Goal: Information Seeking & Learning: Learn about a topic

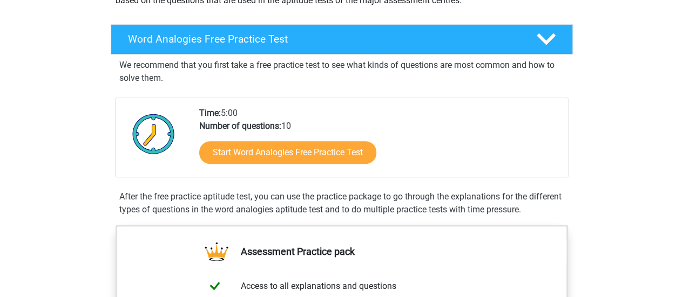
scroll to position [153, 0]
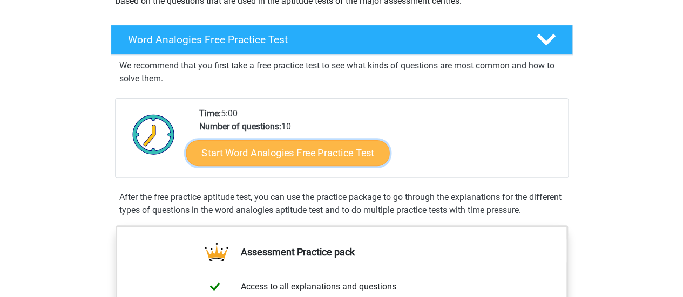
click at [226, 146] on link "Start Word Analogies Free Practice Test" at bounding box center [288, 153] width 204 height 26
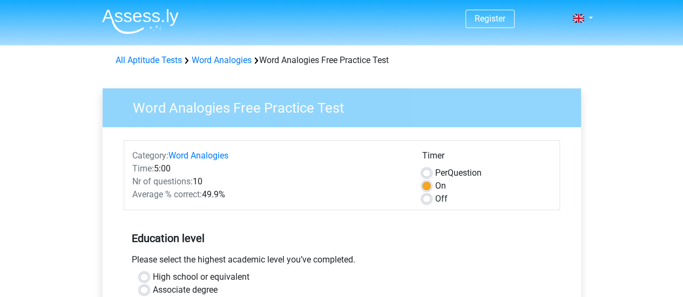
scroll to position [182, 0]
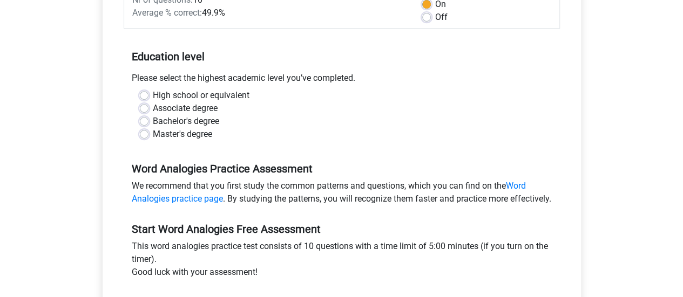
click at [203, 137] on label "Master's degree" at bounding box center [182, 134] width 59 height 13
click at [148, 137] on input "Master's degree" at bounding box center [144, 133] width 9 height 11
radio input "true"
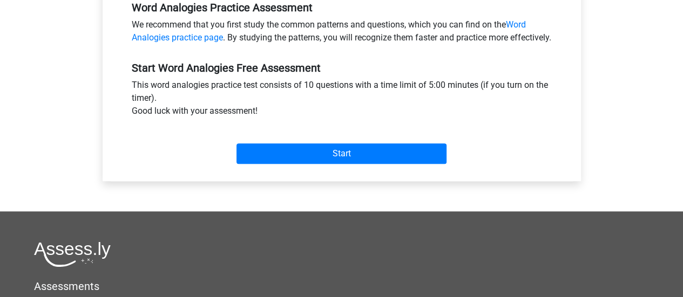
scroll to position [343, 0]
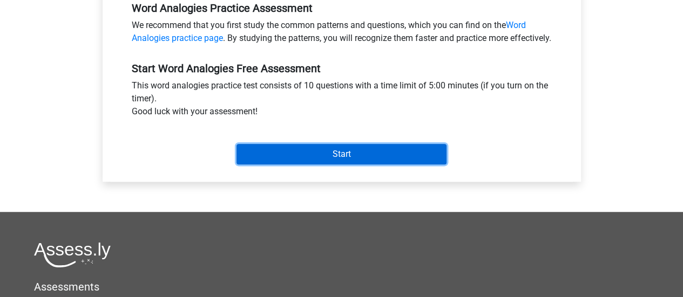
click at [266, 165] on input "Start" at bounding box center [341, 154] width 210 height 21
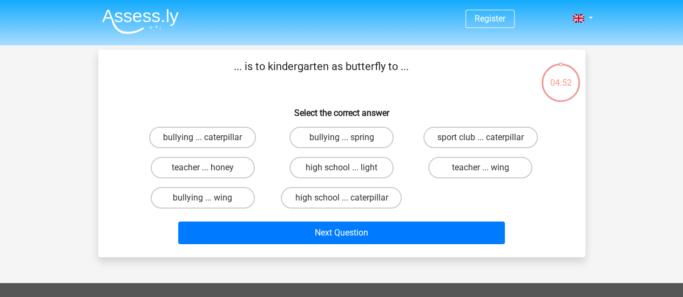
scroll to position [1, 0]
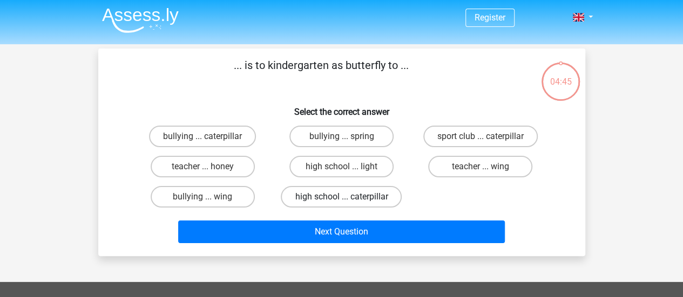
click at [329, 198] on label "high school ... caterpillar" at bounding box center [341, 197] width 121 height 22
click at [341, 198] on input "high school ... caterpillar" at bounding box center [344, 200] width 7 height 7
radio input "true"
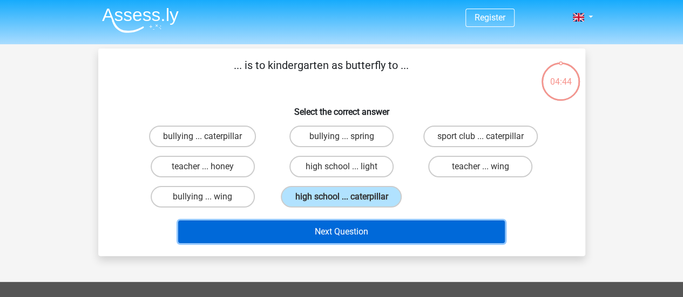
click at [326, 229] on button "Next Question" at bounding box center [341, 232] width 327 height 23
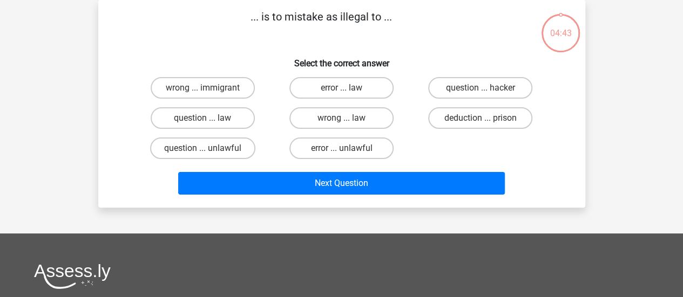
scroll to position [0, 0]
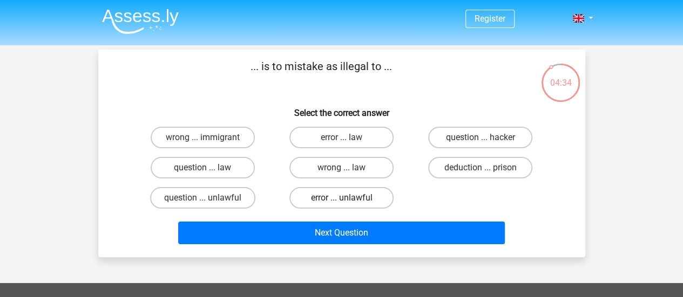
click at [359, 192] on label "error ... unlawful" at bounding box center [341, 198] width 104 height 22
click at [348, 198] on input "error ... unlawful" at bounding box center [344, 201] width 7 height 7
radio input "true"
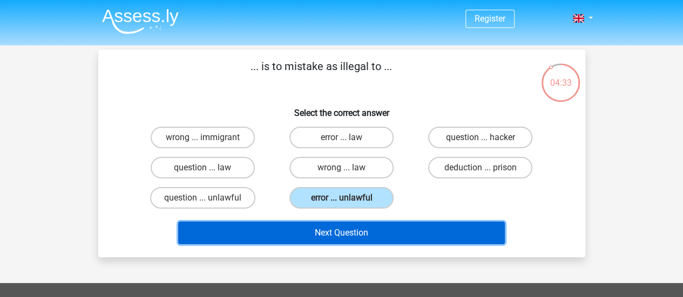
click at [329, 235] on button "Next Question" at bounding box center [341, 233] width 327 height 23
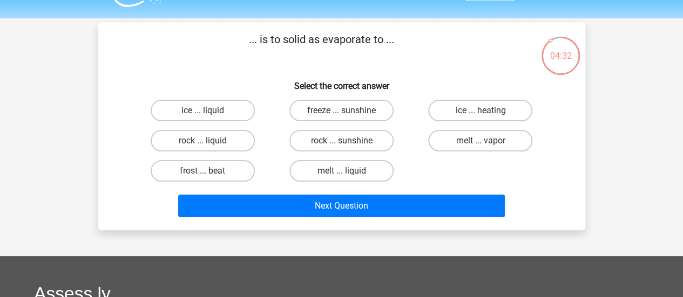
scroll to position [19, 0]
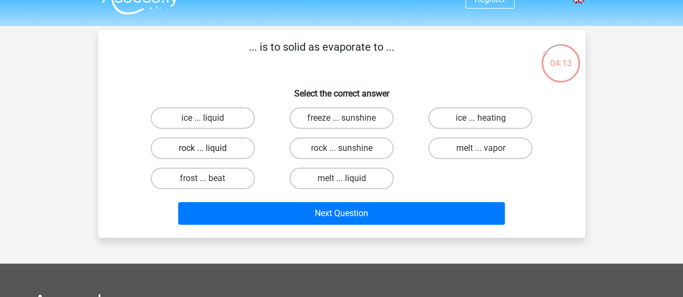
click at [235, 150] on label "rock ... liquid" at bounding box center [203, 149] width 104 height 22
click at [209, 150] on input "rock ... liquid" at bounding box center [205, 151] width 7 height 7
radio input "true"
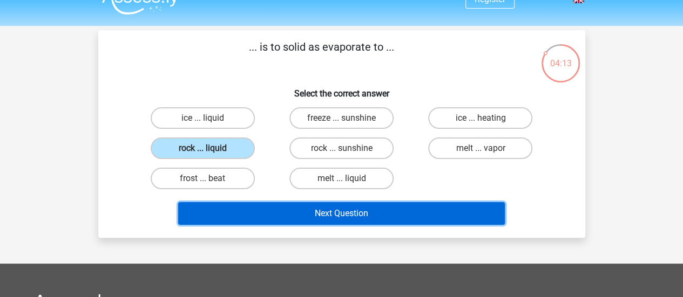
click at [258, 214] on button "Next Question" at bounding box center [341, 213] width 327 height 23
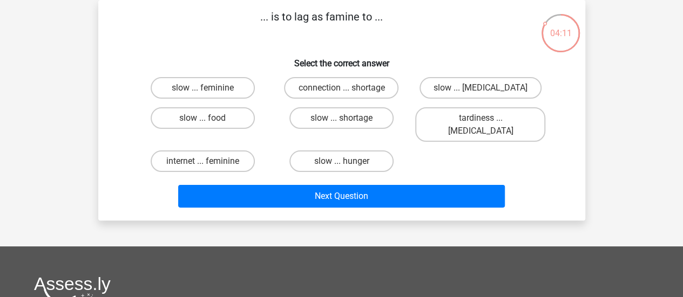
scroll to position [25, 0]
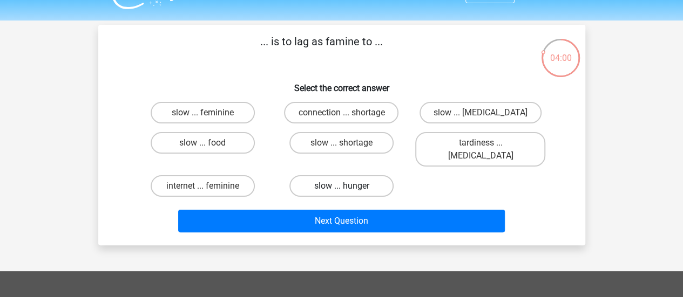
click at [329, 175] on label "slow ... hunger" at bounding box center [341, 186] width 104 height 22
click at [341, 186] on input "slow ... hunger" at bounding box center [344, 189] width 7 height 7
radio input "true"
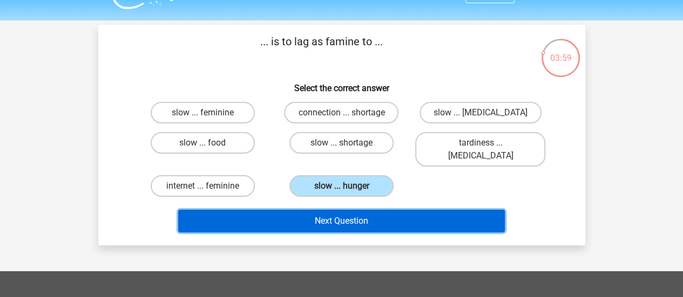
click at [312, 210] on button "Next Question" at bounding box center [341, 221] width 327 height 23
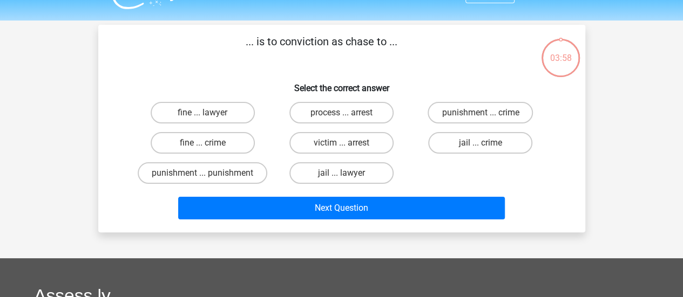
scroll to position [50, 0]
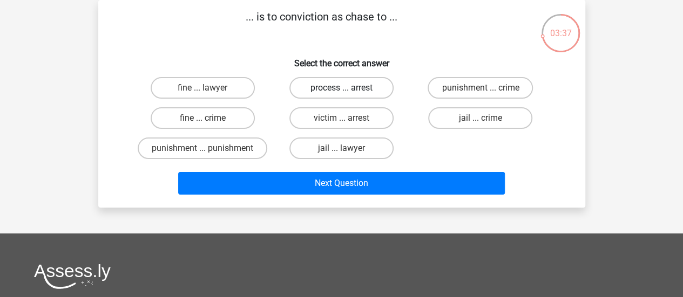
click at [347, 86] on label "process ... arrest" at bounding box center [341, 88] width 104 height 22
click at [347, 88] on input "process ... arrest" at bounding box center [344, 91] width 7 height 7
radio input "true"
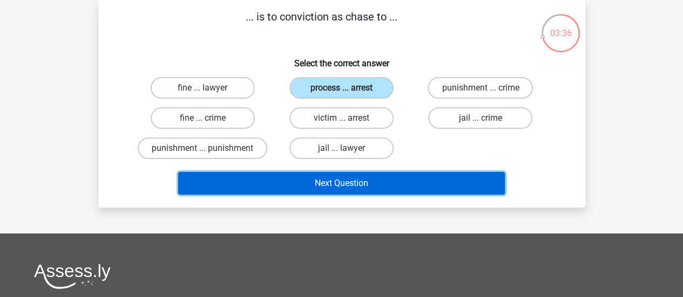
click at [310, 181] on button "Next Question" at bounding box center [341, 183] width 327 height 23
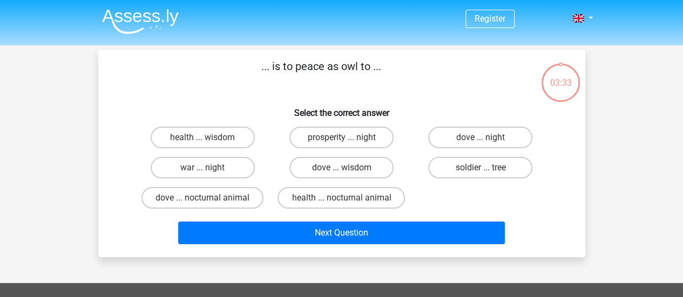
scroll to position [41, 0]
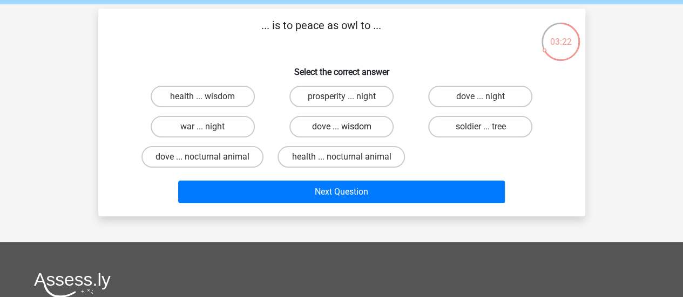
click at [361, 130] on label "dove ... wisdom" at bounding box center [341, 127] width 104 height 22
click at [348, 130] on input "dove ... wisdom" at bounding box center [344, 130] width 7 height 7
radio input "true"
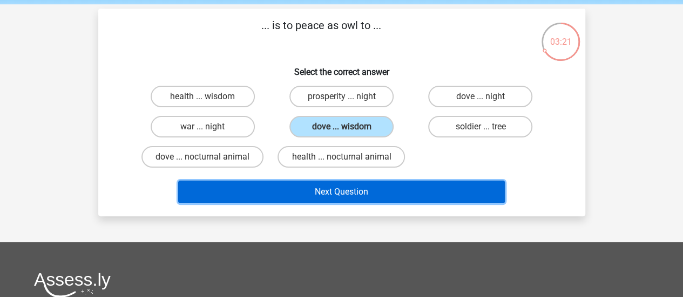
click at [338, 185] on button "Next Question" at bounding box center [341, 192] width 327 height 23
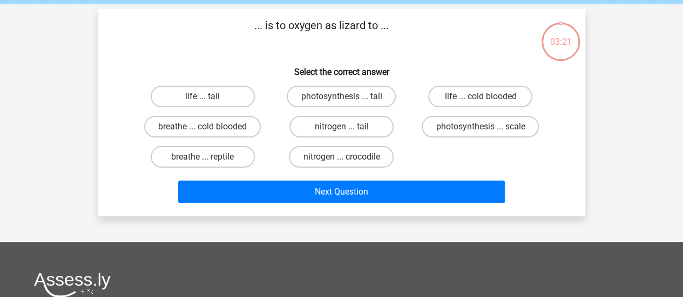
scroll to position [50, 0]
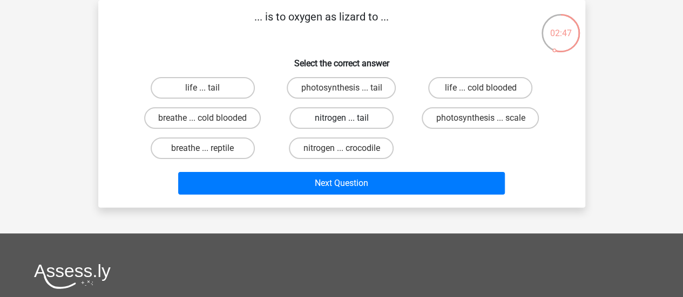
click at [358, 127] on label "nitrogen ... tail" at bounding box center [341, 118] width 104 height 22
click at [348, 125] on input "nitrogen ... tail" at bounding box center [344, 121] width 7 height 7
radio input "true"
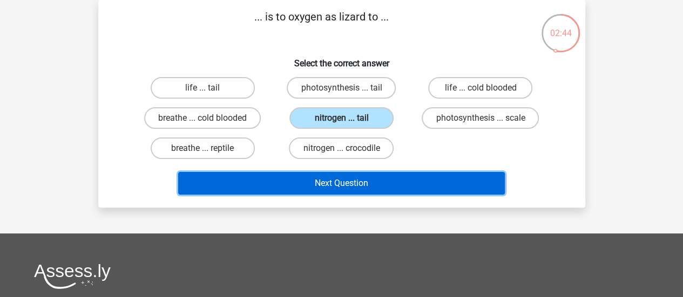
click at [353, 179] on button "Next Question" at bounding box center [341, 183] width 327 height 23
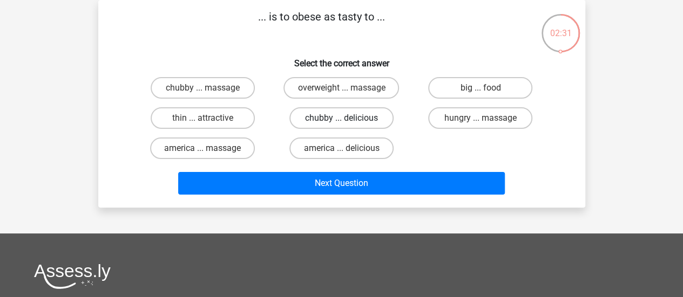
click at [384, 108] on label "chubby ... delicious" at bounding box center [341, 118] width 104 height 22
click at [348, 118] on input "chubby ... delicious" at bounding box center [344, 121] width 7 height 7
radio input "true"
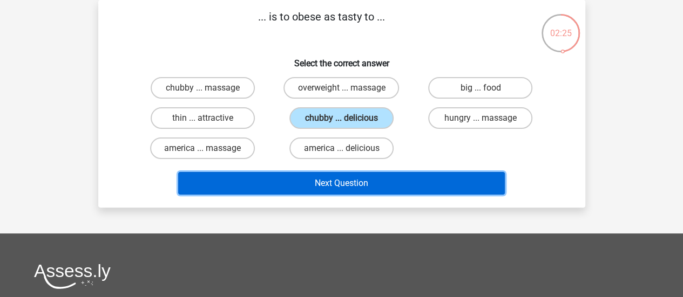
click at [383, 180] on button "Next Question" at bounding box center [341, 183] width 327 height 23
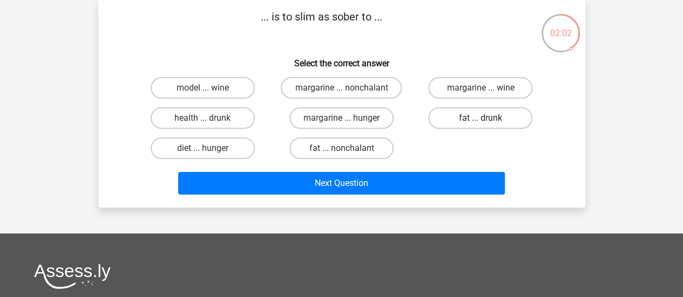
click at [468, 112] on label "fat ... drunk" at bounding box center [480, 118] width 104 height 22
click at [481, 118] on input "fat ... drunk" at bounding box center [484, 121] width 7 height 7
radio input "true"
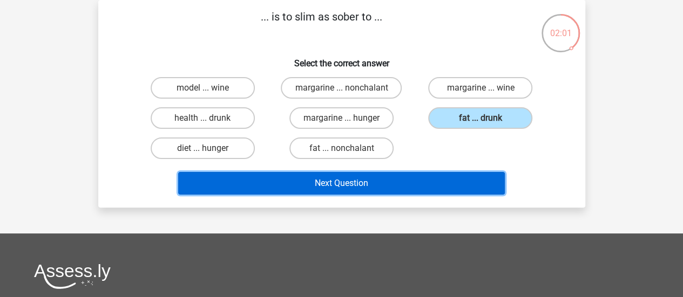
click at [411, 177] on button "Next Question" at bounding box center [341, 183] width 327 height 23
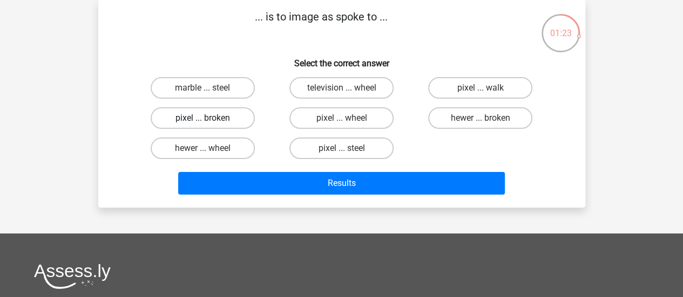
click at [239, 118] on label "pixel ... broken" at bounding box center [203, 118] width 104 height 22
click at [209, 118] on input "pixel ... broken" at bounding box center [205, 121] width 7 height 7
radio input "true"
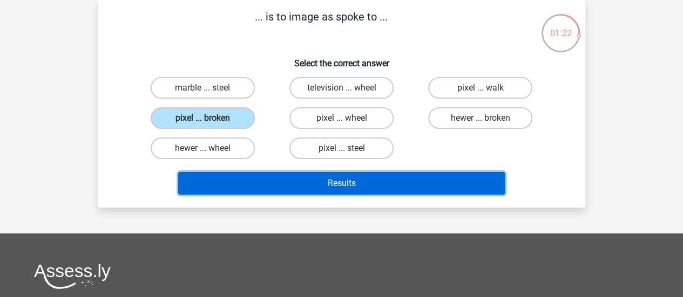
click at [275, 191] on button "Results" at bounding box center [341, 183] width 327 height 23
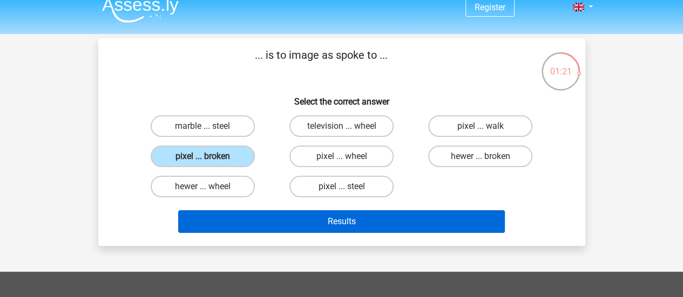
scroll to position [0, 0]
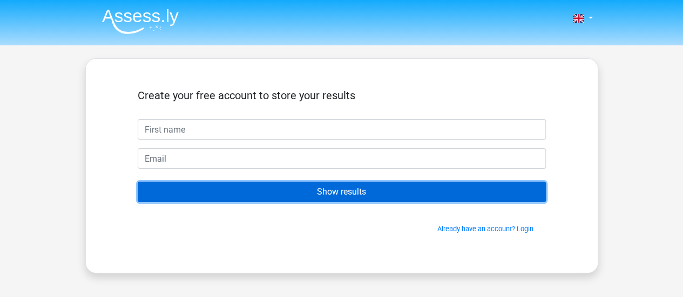
click at [290, 199] on input "Show results" at bounding box center [342, 192] width 408 height 21
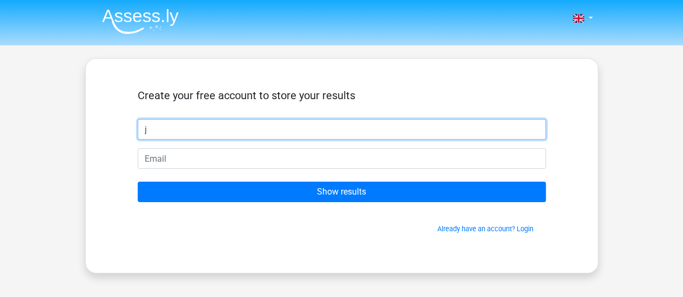
type input "j"
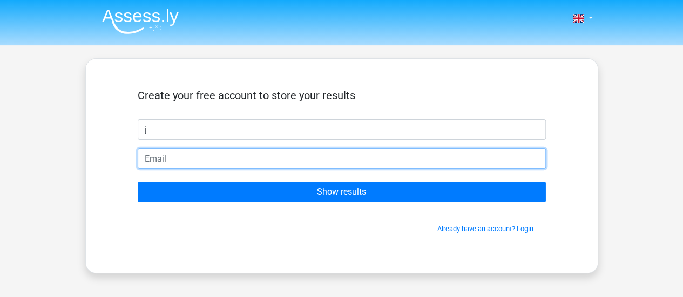
click at [306, 166] on input "email" at bounding box center [342, 158] width 408 height 21
type input "[EMAIL_ADDRESS][DOMAIN_NAME]"
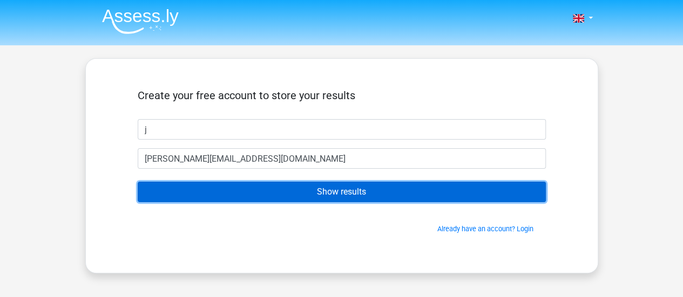
click at [283, 190] on input "Show results" at bounding box center [342, 192] width 408 height 21
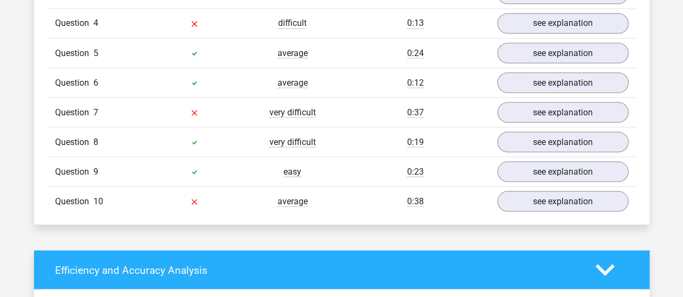
scroll to position [988, 0]
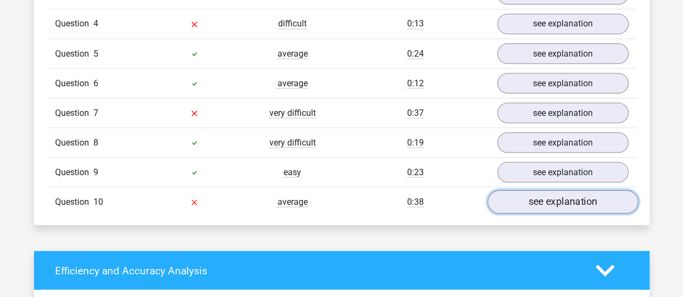
click at [508, 194] on link "see explanation" at bounding box center [562, 202] width 151 height 24
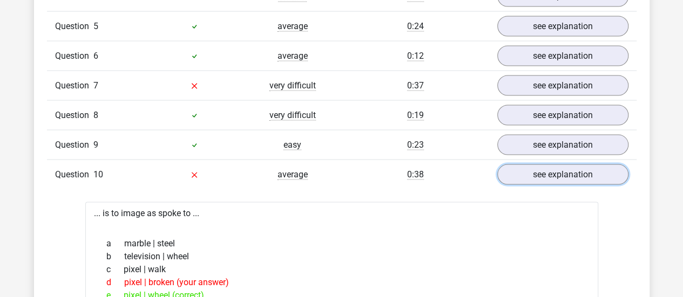
scroll to position [983, 0]
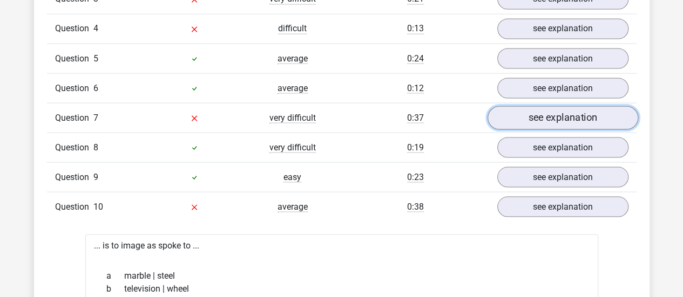
click at [531, 118] on link "see explanation" at bounding box center [562, 118] width 151 height 24
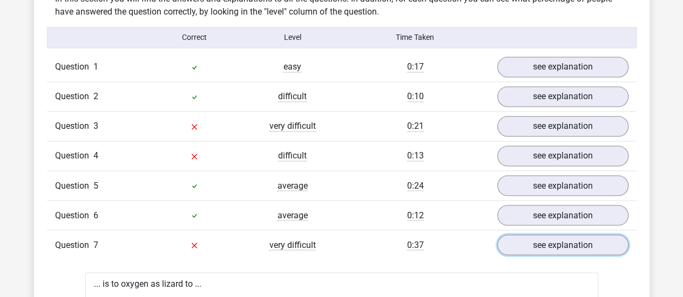
scroll to position [855, 0]
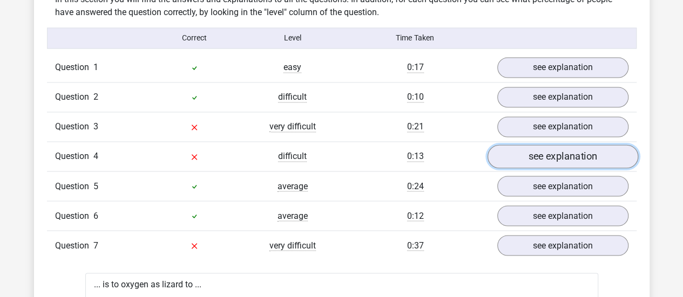
click at [507, 159] on link "see explanation" at bounding box center [562, 157] width 151 height 24
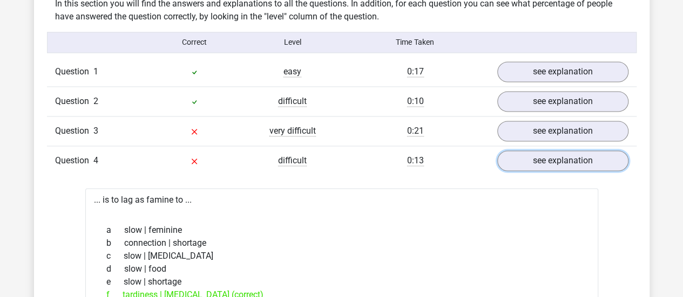
scroll to position [849, 0]
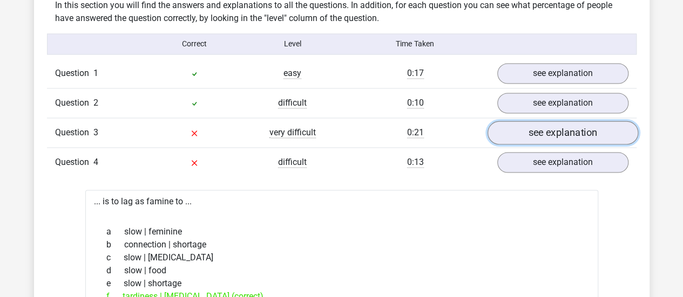
click at [506, 130] on link "see explanation" at bounding box center [562, 133] width 151 height 24
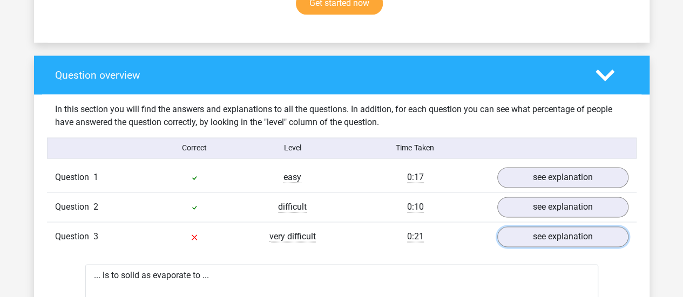
scroll to position [744, 0]
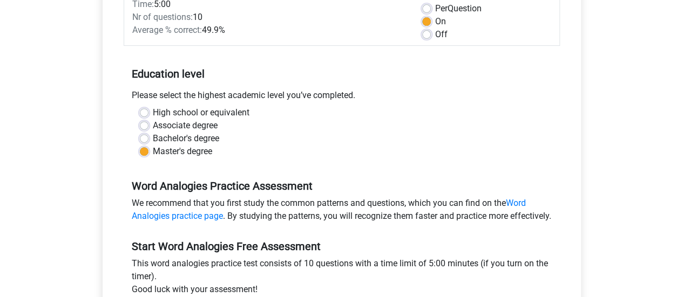
scroll to position [6, 0]
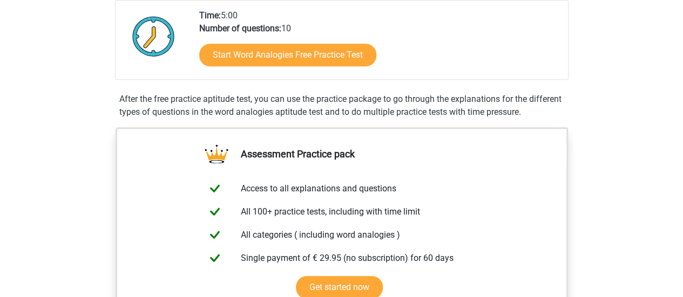
scroll to position [252, 0]
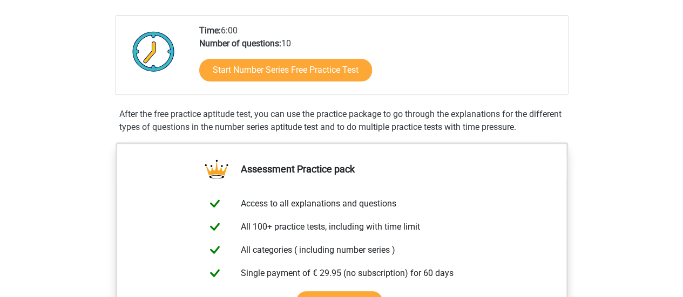
scroll to position [235, 0]
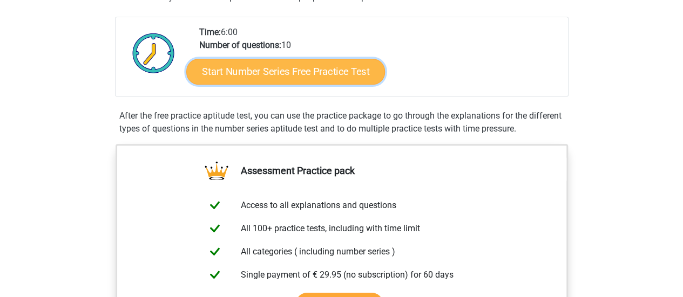
click at [256, 75] on link "Start Number Series Free Practice Test" at bounding box center [285, 71] width 199 height 26
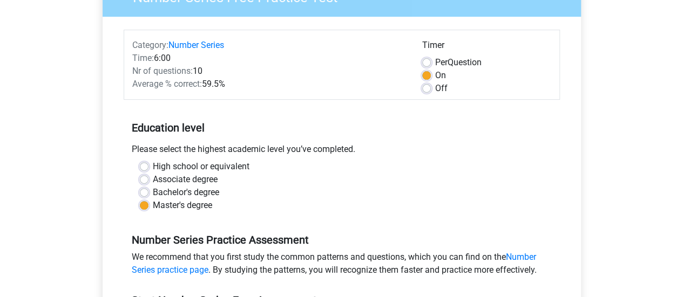
scroll to position [262, 0]
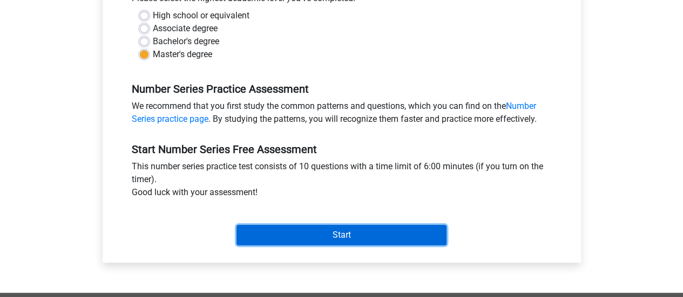
click at [276, 235] on input "Start" at bounding box center [341, 235] width 210 height 21
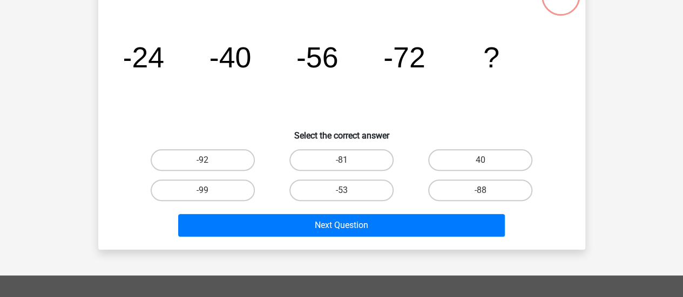
scroll to position [87, 0]
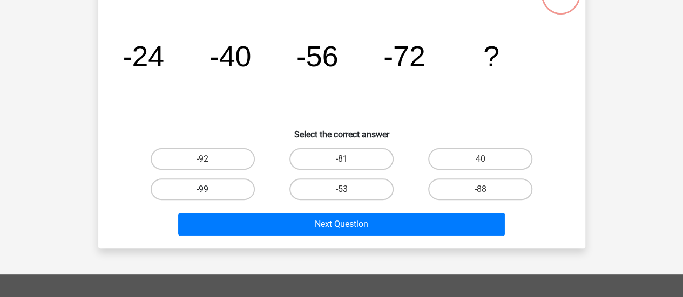
click at [232, 187] on label "-99" at bounding box center [203, 190] width 104 height 22
click at [209, 190] on input "-99" at bounding box center [205, 193] width 7 height 7
radio input "true"
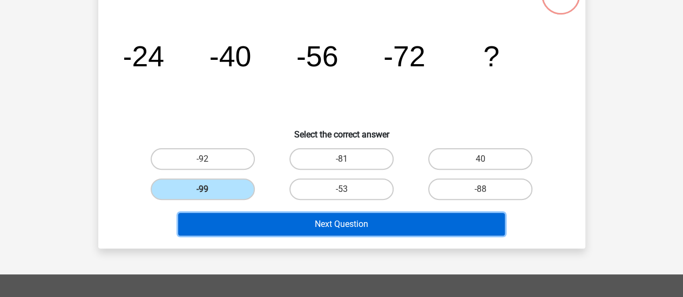
click at [269, 226] on button "Next Question" at bounding box center [341, 224] width 327 height 23
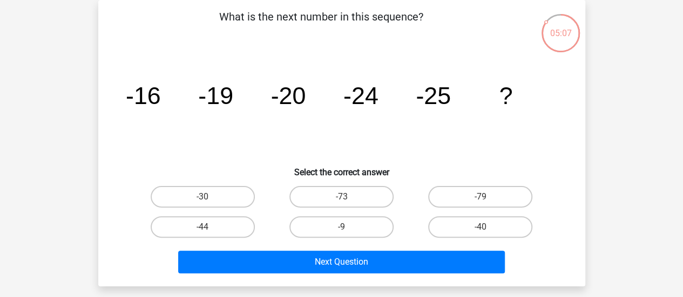
scroll to position [58, 0]
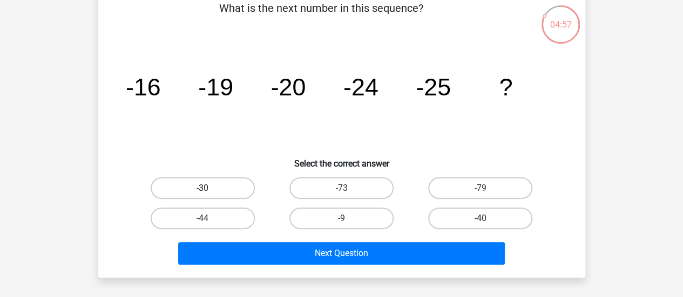
click at [247, 192] on label "-30" at bounding box center [203, 189] width 104 height 22
click at [209, 192] on input "-30" at bounding box center [205, 191] width 7 height 7
radio input "true"
click at [286, 266] on div "Next Question" at bounding box center [341, 255] width 417 height 27
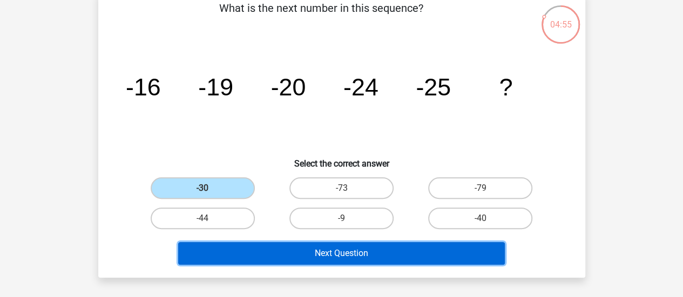
click at [305, 256] on button "Next Question" at bounding box center [341, 253] width 327 height 23
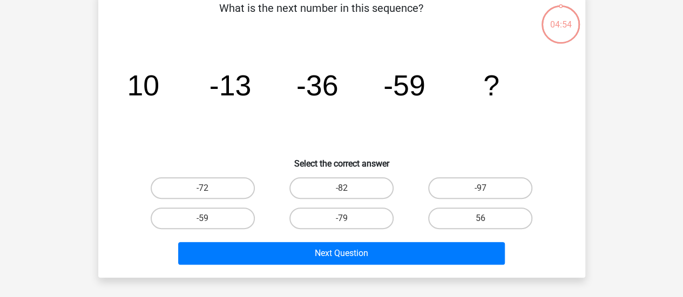
scroll to position [50, 0]
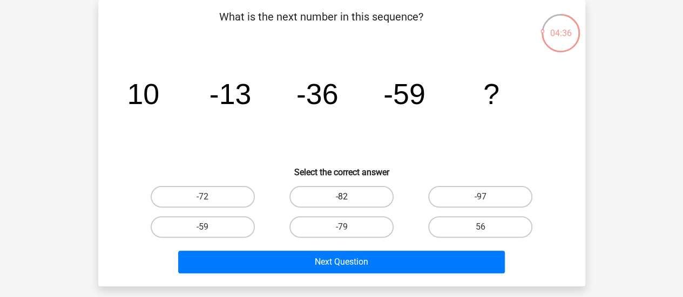
drag, startPoint x: 368, startPoint y: 191, endPoint x: 368, endPoint y: 198, distance: 7.0
click at [368, 198] on label "-82" at bounding box center [341, 197] width 104 height 22
click at [348, 198] on input "-82" at bounding box center [344, 200] width 7 height 7
radio input "true"
click at [368, 198] on label "-82" at bounding box center [341, 197] width 104 height 22
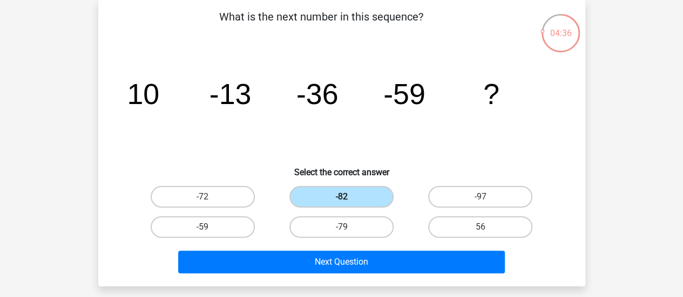
click at [348, 198] on input "-82" at bounding box center [344, 200] width 7 height 7
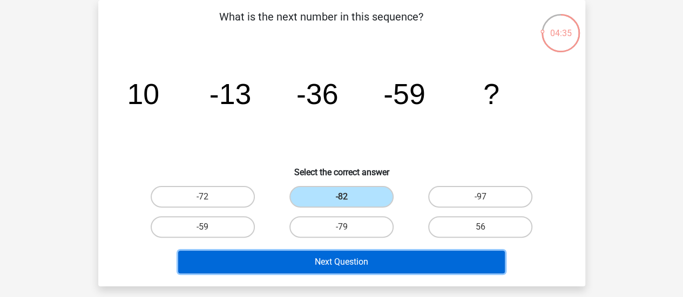
click at [368, 267] on button "Next Question" at bounding box center [341, 262] width 327 height 23
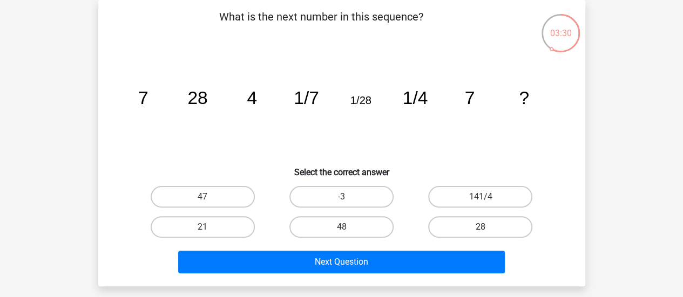
click at [472, 223] on label "28" at bounding box center [480, 228] width 104 height 22
click at [481, 227] on input "28" at bounding box center [484, 230] width 7 height 7
radio input "true"
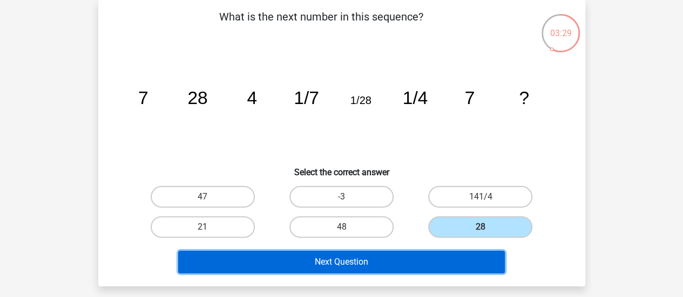
click at [416, 269] on button "Next Question" at bounding box center [341, 262] width 327 height 23
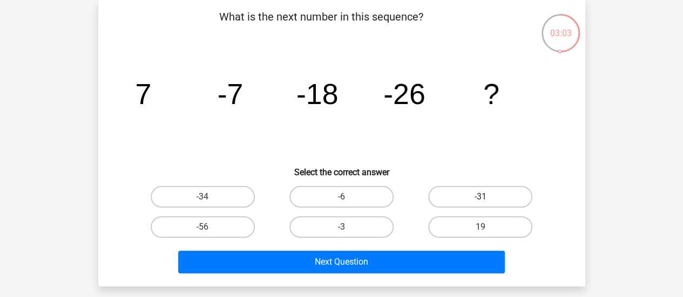
click at [470, 198] on label "-31" at bounding box center [480, 197] width 104 height 22
click at [481, 198] on input "-31" at bounding box center [484, 200] width 7 height 7
radio input "true"
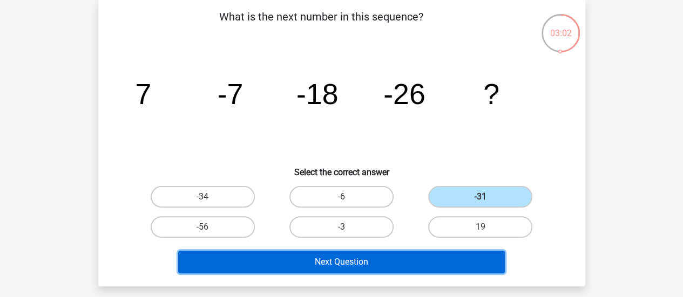
click at [403, 263] on button "Next Question" at bounding box center [341, 262] width 327 height 23
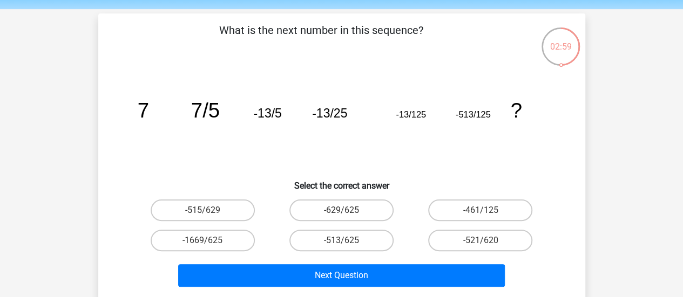
scroll to position [37, 0]
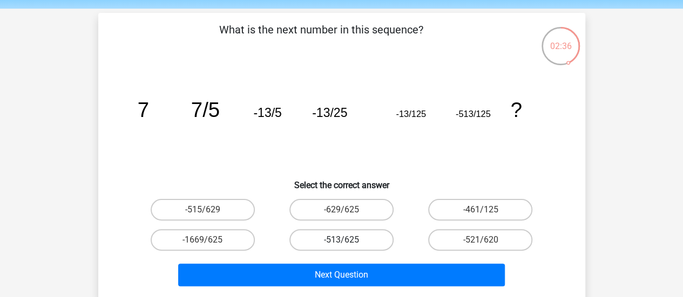
click at [354, 241] on label "-513/625" at bounding box center [341, 240] width 104 height 22
click at [348, 241] on input "-513/625" at bounding box center [344, 243] width 7 height 7
radio input "true"
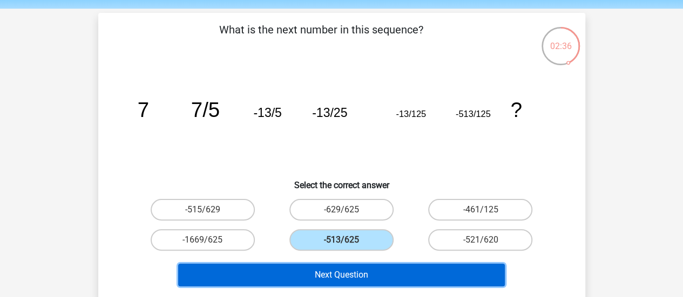
click at [349, 275] on button "Next Question" at bounding box center [341, 275] width 327 height 23
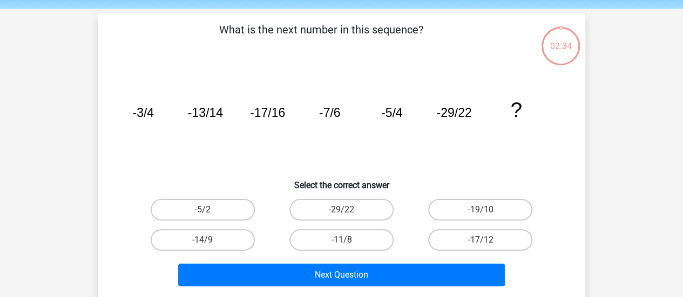
scroll to position [50, 0]
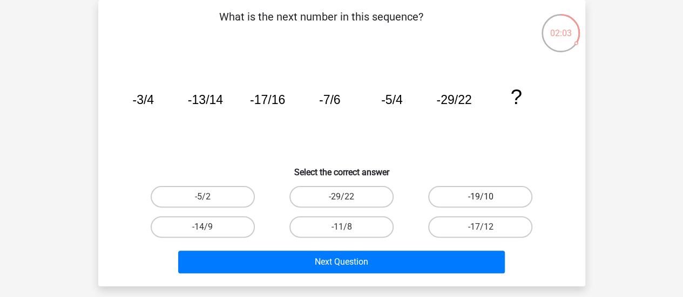
click at [473, 201] on label "-19/10" at bounding box center [480, 197] width 104 height 22
click at [481, 201] on input "-19/10" at bounding box center [484, 200] width 7 height 7
radio input "true"
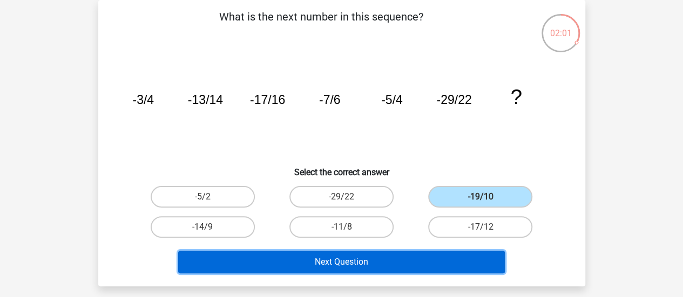
click at [432, 261] on button "Next Question" at bounding box center [341, 262] width 327 height 23
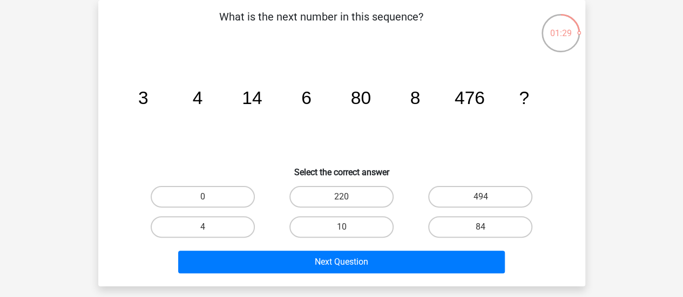
scroll to position [0, 0]
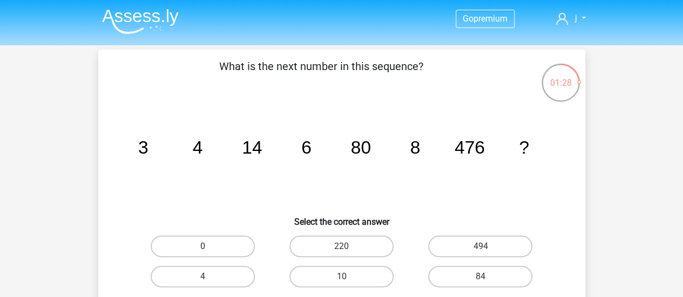
click at [448, 262] on div "84" at bounding box center [480, 277] width 139 height 30
click at [473, 247] on label "494" at bounding box center [480, 247] width 104 height 22
click at [481, 247] on input "494" at bounding box center [484, 250] width 7 height 7
radio input "true"
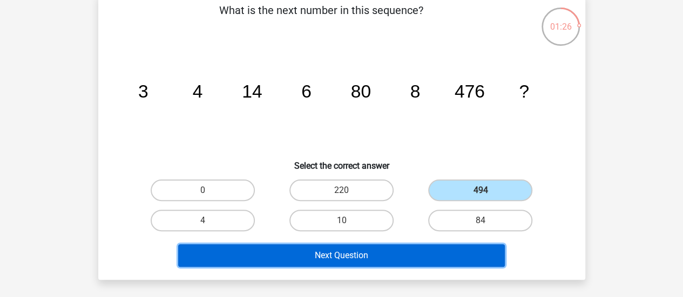
click at [463, 253] on button "Next Question" at bounding box center [341, 256] width 327 height 23
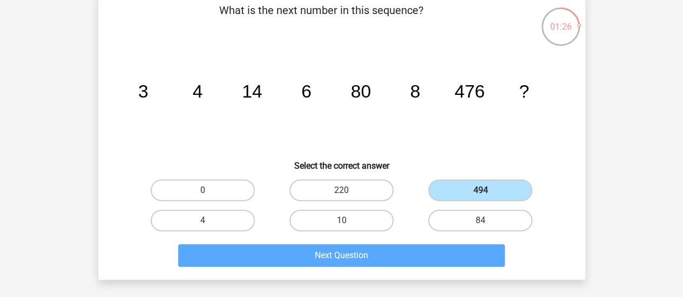
scroll to position [50, 0]
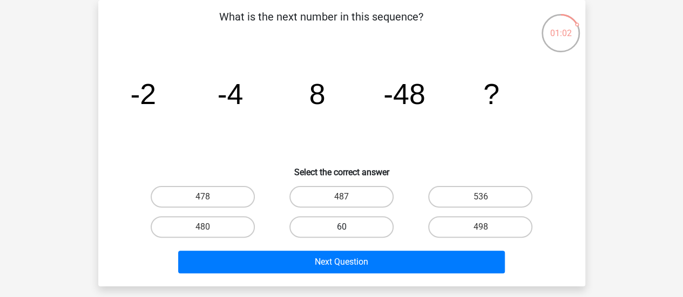
click at [364, 225] on label "60" at bounding box center [341, 228] width 104 height 22
click at [348, 227] on input "60" at bounding box center [344, 230] width 7 height 7
radio input "true"
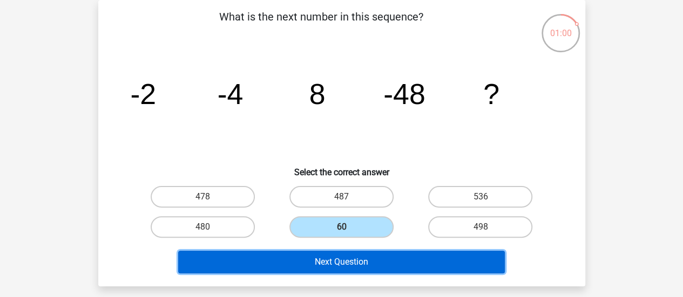
click at [369, 258] on button "Next Question" at bounding box center [341, 262] width 327 height 23
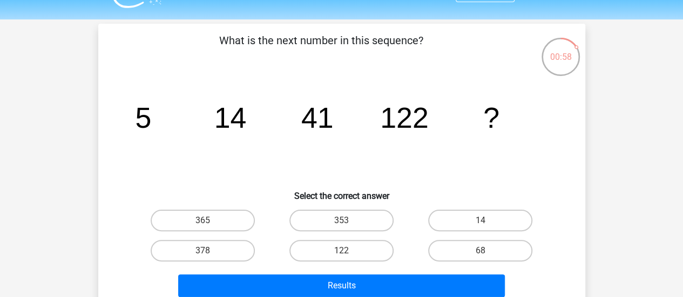
scroll to position [26, 0]
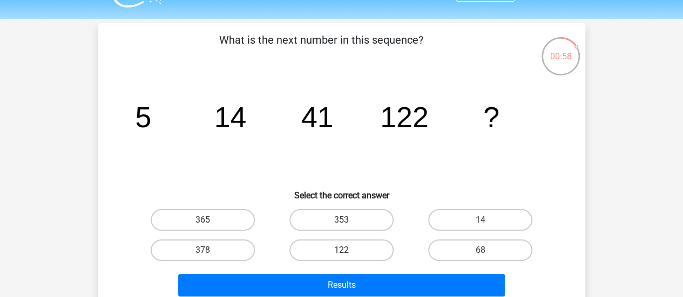
click at [369, 258] on label "122" at bounding box center [341, 251] width 104 height 22
click at [348, 258] on input "122" at bounding box center [344, 254] width 7 height 7
radio input "true"
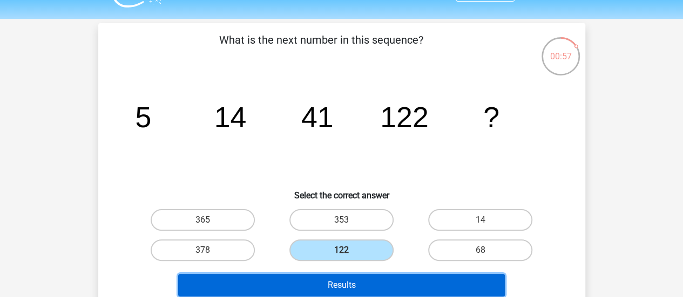
click at [371, 280] on button "Results" at bounding box center [341, 285] width 327 height 23
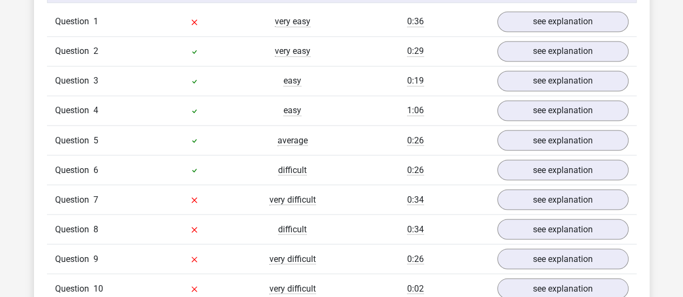
scroll to position [837, 0]
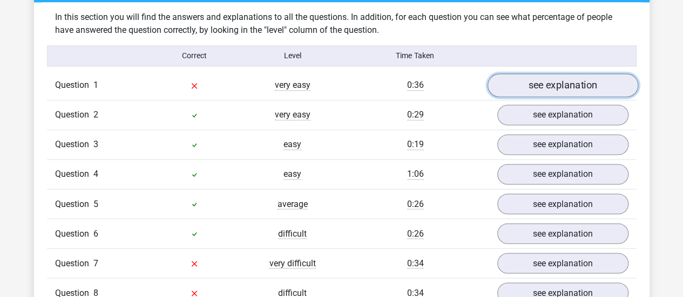
click at [558, 86] on link "see explanation" at bounding box center [562, 85] width 151 height 24
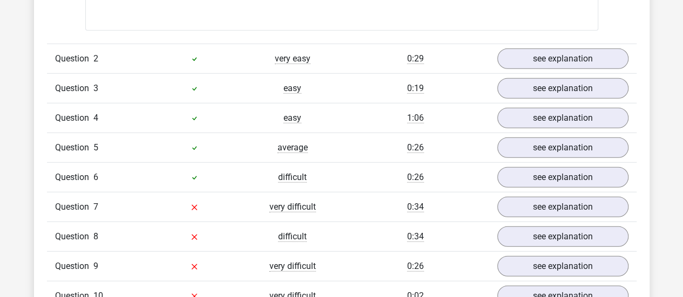
scroll to position [1364, 0]
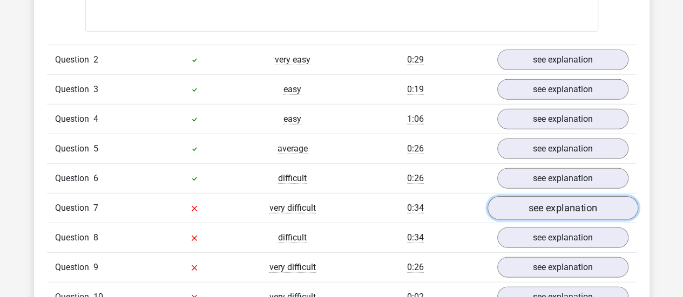
click at [515, 205] on link "see explanation" at bounding box center [562, 209] width 151 height 24
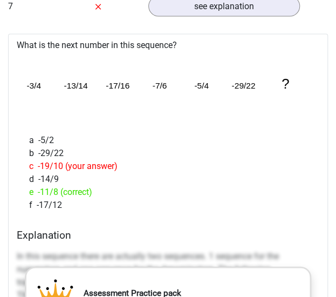
scroll to position [1491, 0]
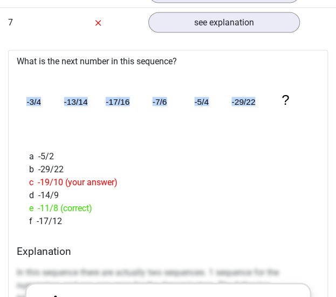
drag, startPoint x: 24, startPoint y: 97, endPoint x: 278, endPoint y: 101, distance: 253.3
click at [278, 101] on icon "image/svg+xml -3/4 -13/14 -17/16 -7/6 -5/4 -29/22 ?" at bounding box center [168, 103] width 294 height 73
copy g "-3/4 -13/14 -17/16 -7/6 -5/4 -29/22"
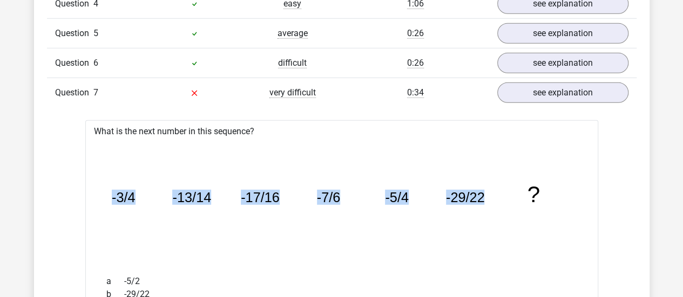
scroll to position [1463, 0]
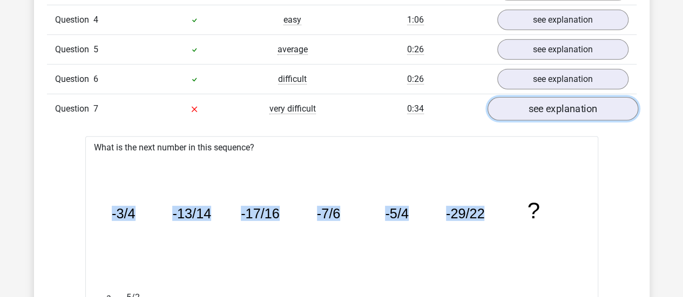
click at [549, 109] on link "see explanation" at bounding box center [562, 109] width 151 height 24
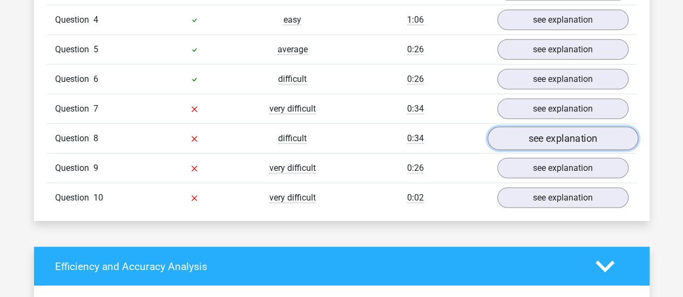
click at [531, 134] on link "see explanation" at bounding box center [562, 139] width 151 height 24
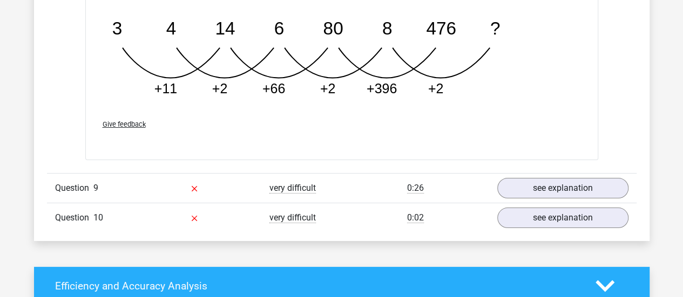
scroll to position [1985, 0]
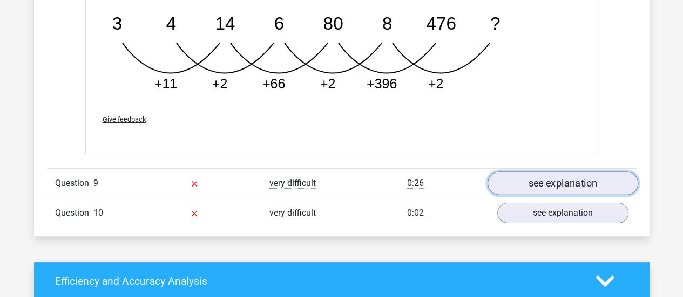
click at [527, 179] on link "see explanation" at bounding box center [562, 184] width 151 height 24
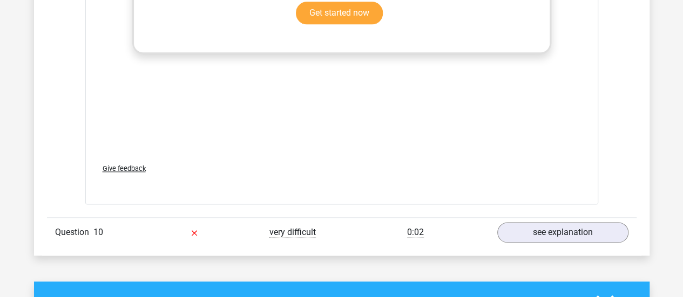
scroll to position [2822, 0]
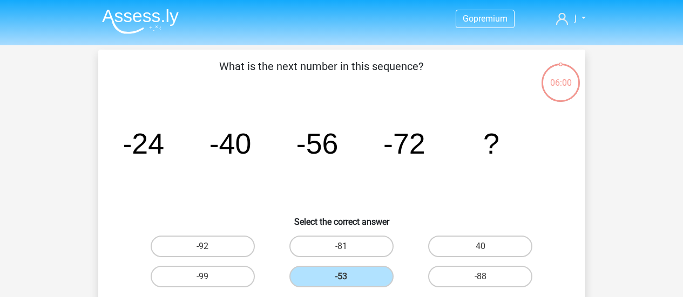
scroll to position [26, 0]
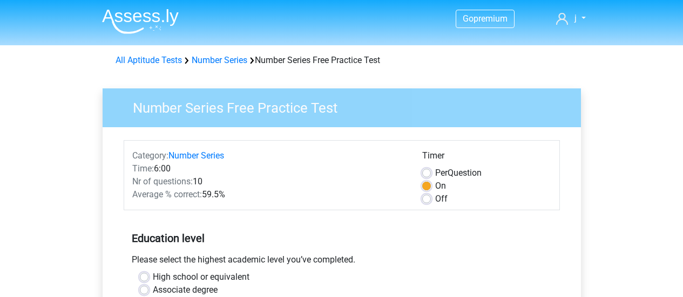
scroll to position [262, 0]
